Goal: Transaction & Acquisition: Purchase product/service

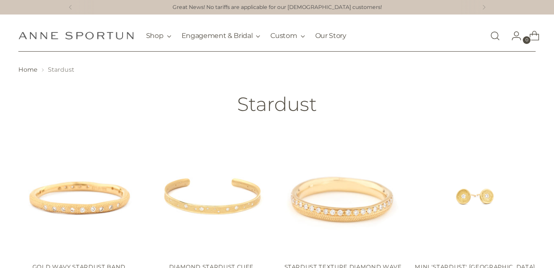
scroll to position [282, 0]
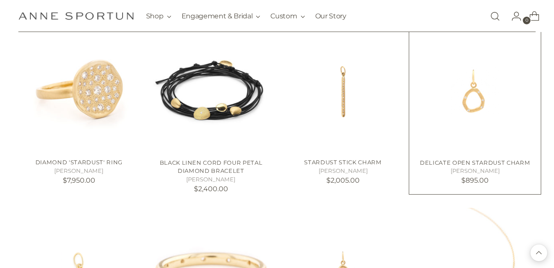
click at [0, 0] on img "Delicate Open Stardust Charm" at bounding box center [0, 0] width 0 height 0
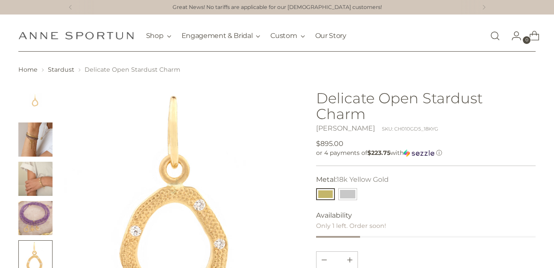
click at [393, 175] on div "Metal: 18k Yellow Gold" at bounding box center [425, 180] width 219 height 10
click at [461, 175] on div "Metal: 18k Yellow Gold" at bounding box center [425, 180] width 219 height 10
drag, startPoint x: 315, startPoint y: 161, endPoint x: 396, endPoint y: 161, distance: 80.2
click at [396, 161] on div at bounding box center [276, 267] width 517 height 369
